Goal: Check status: Verify the current state of an ongoing process or item

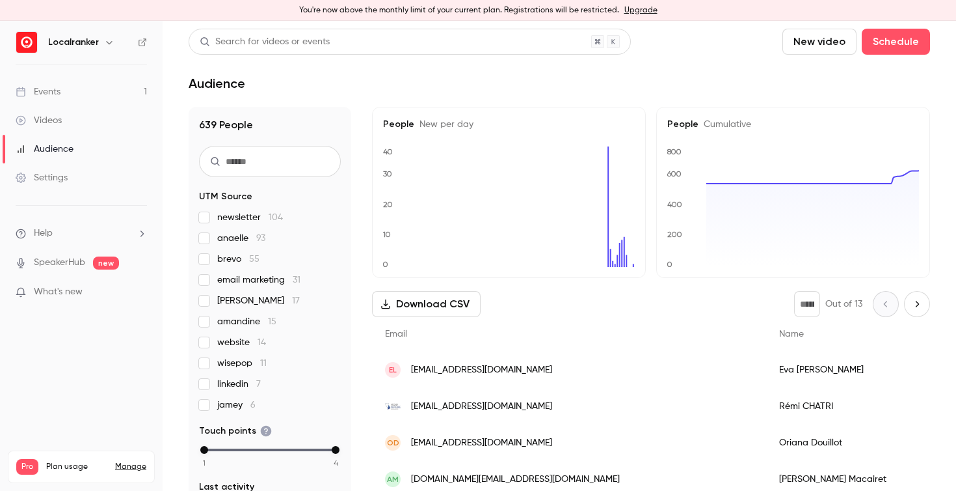
click at [81, 88] on link "Events 1" at bounding box center [81, 91] width 163 height 29
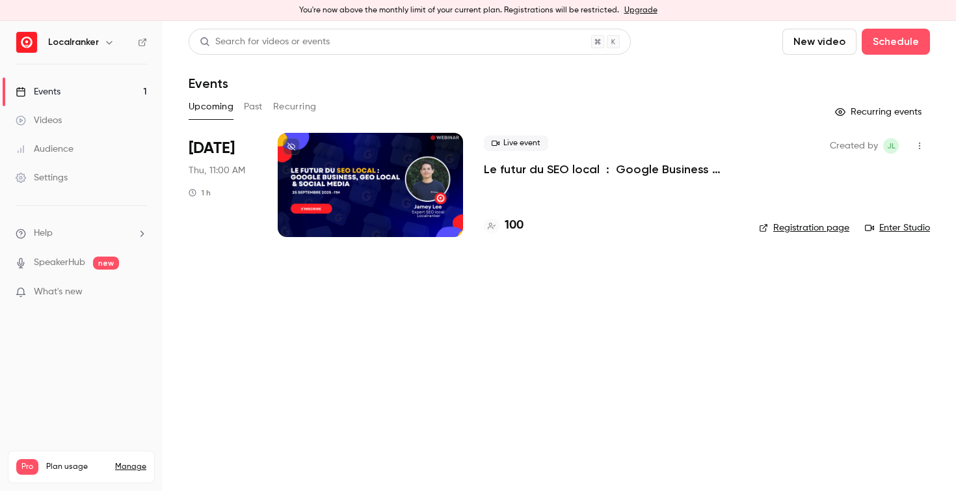
click at [561, 163] on p "Le futur du SEO local : Google Business Profile, GEO & Social media" at bounding box center [611, 169] width 254 height 16
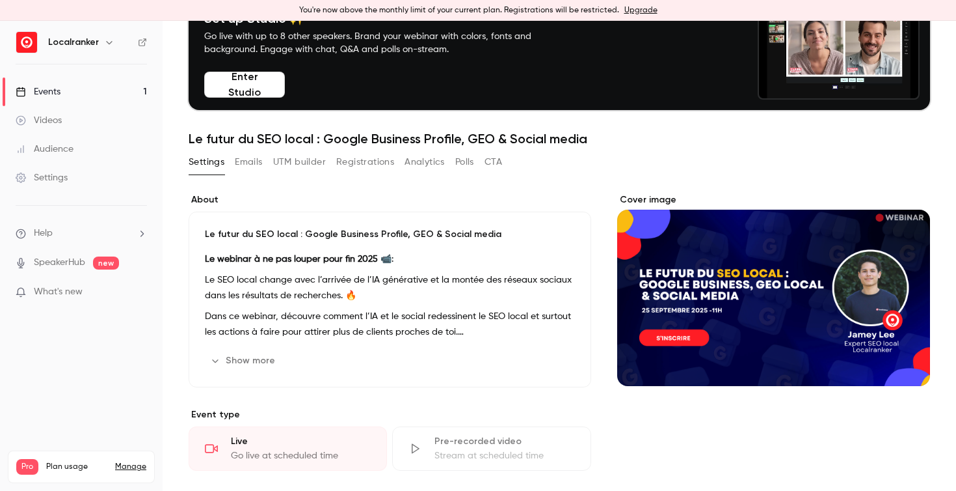
scroll to position [75, 0]
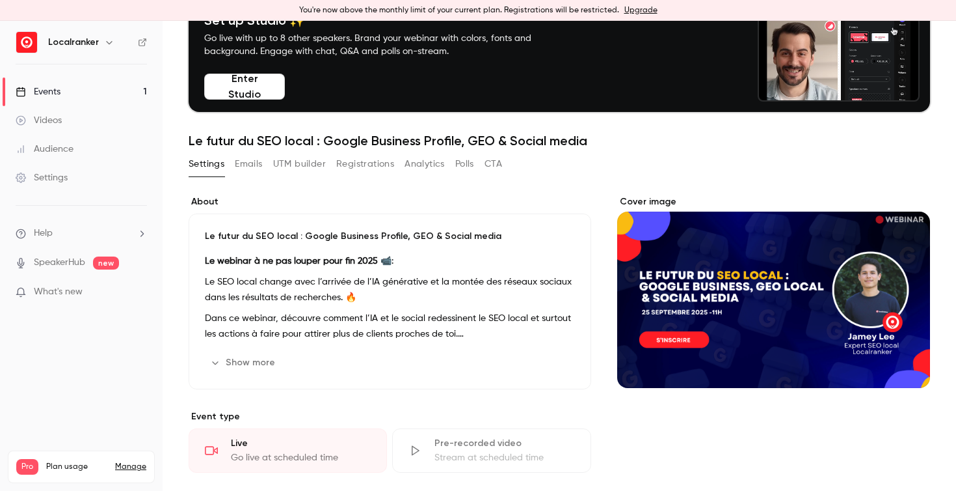
click at [388, 166] on button "Registrations" at bounding box center [365, 164] width 58 height 21
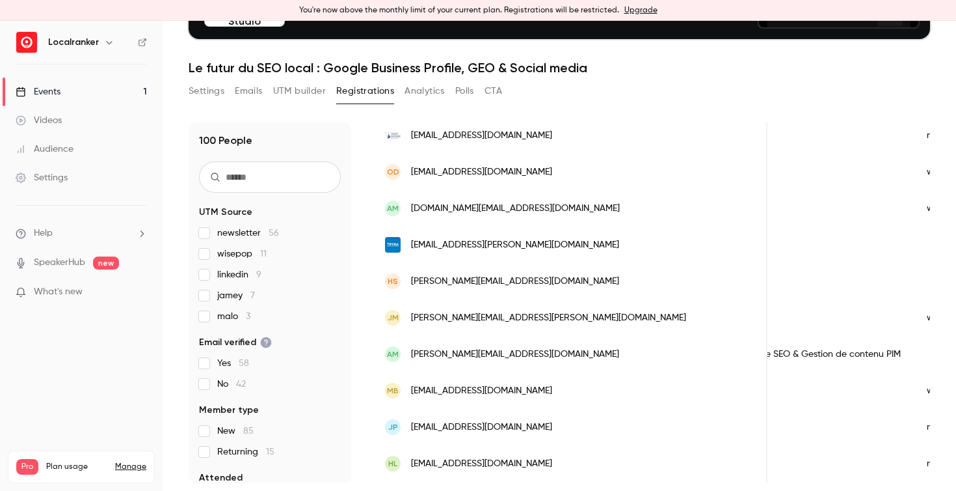
scroll to position [170, 0]
